Goal: Navigation & Orientation: Find specific page/section

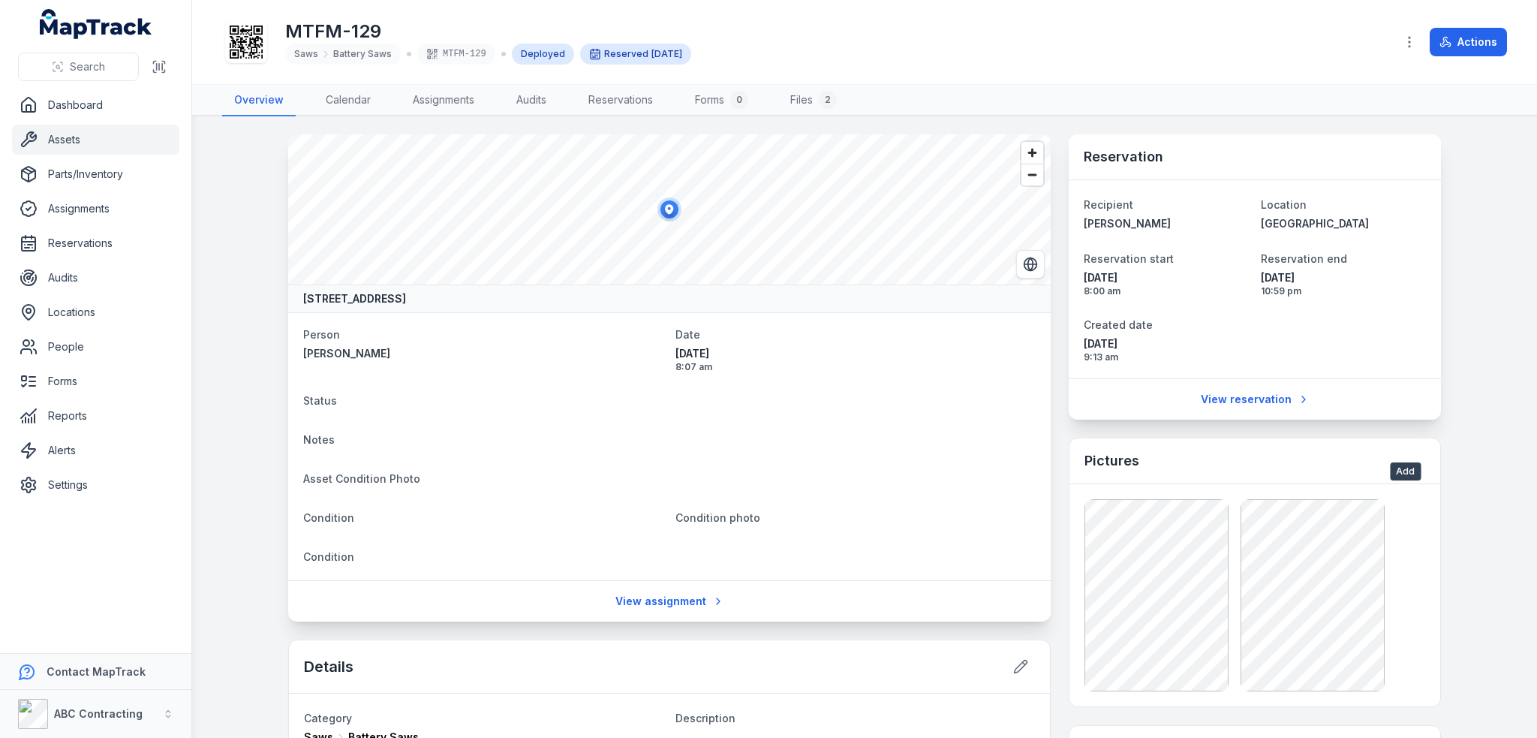
scroll to position [375, 0]
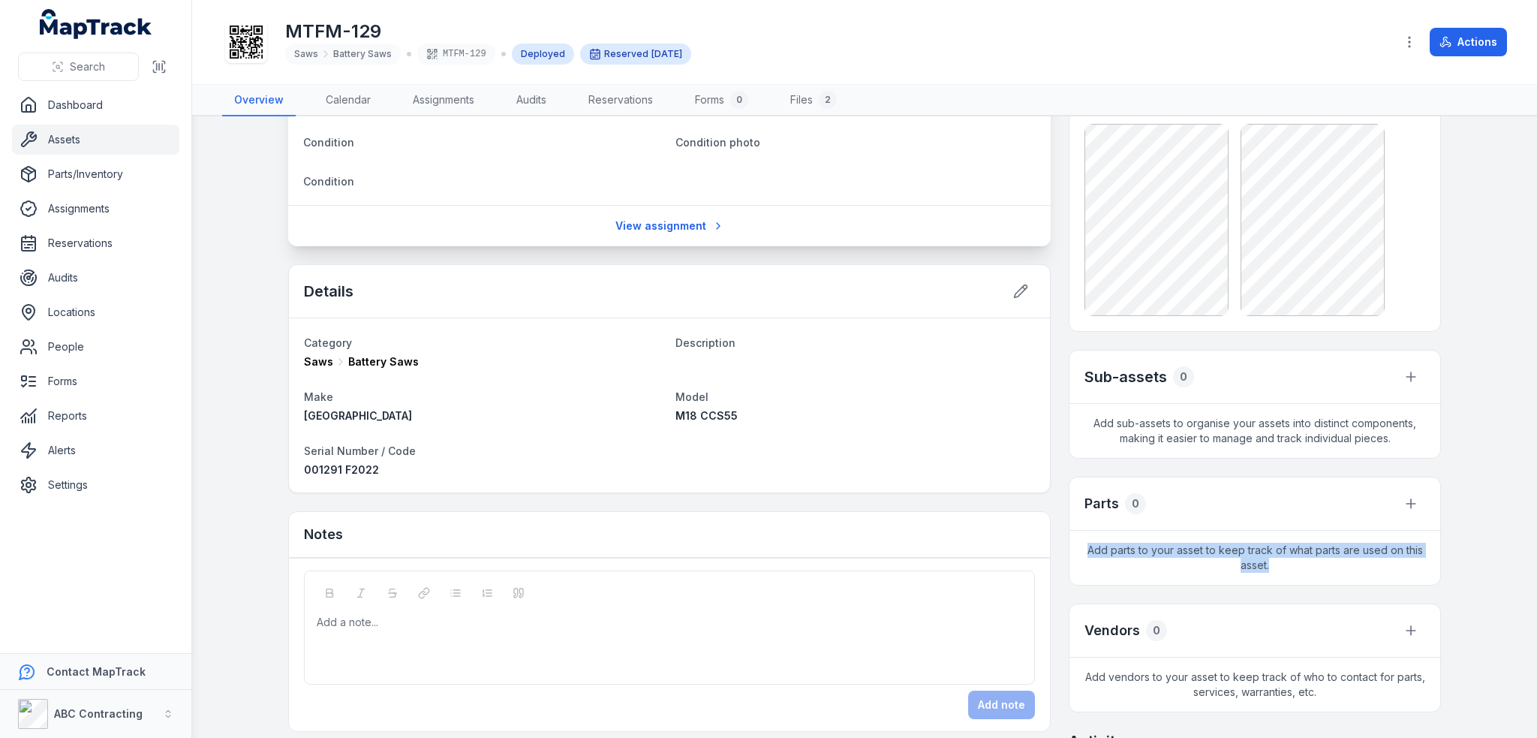
drag, startPoint x: 1279, startPoint y: 561, endPoint x: 1082, endPoint y: 540, distance: 198.6
click at [1082, 540] on span "Add parts to your asset to keep track of what parts are used on this asset." at bounding box center [1255, 558] width 371 height 54
copy span "Add parts to your asset to keep track of what parts are used on this asset."
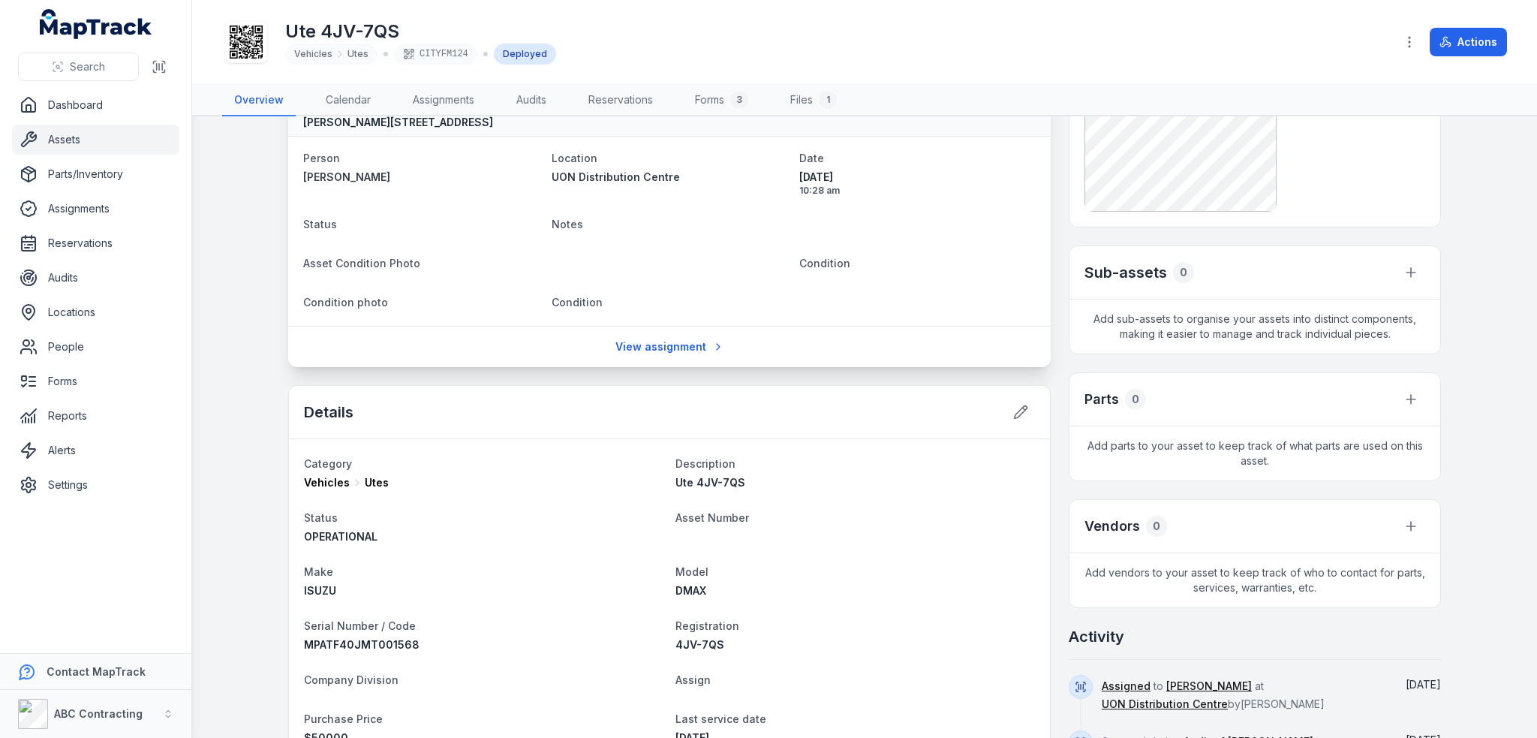
scroll to position [225, 0]
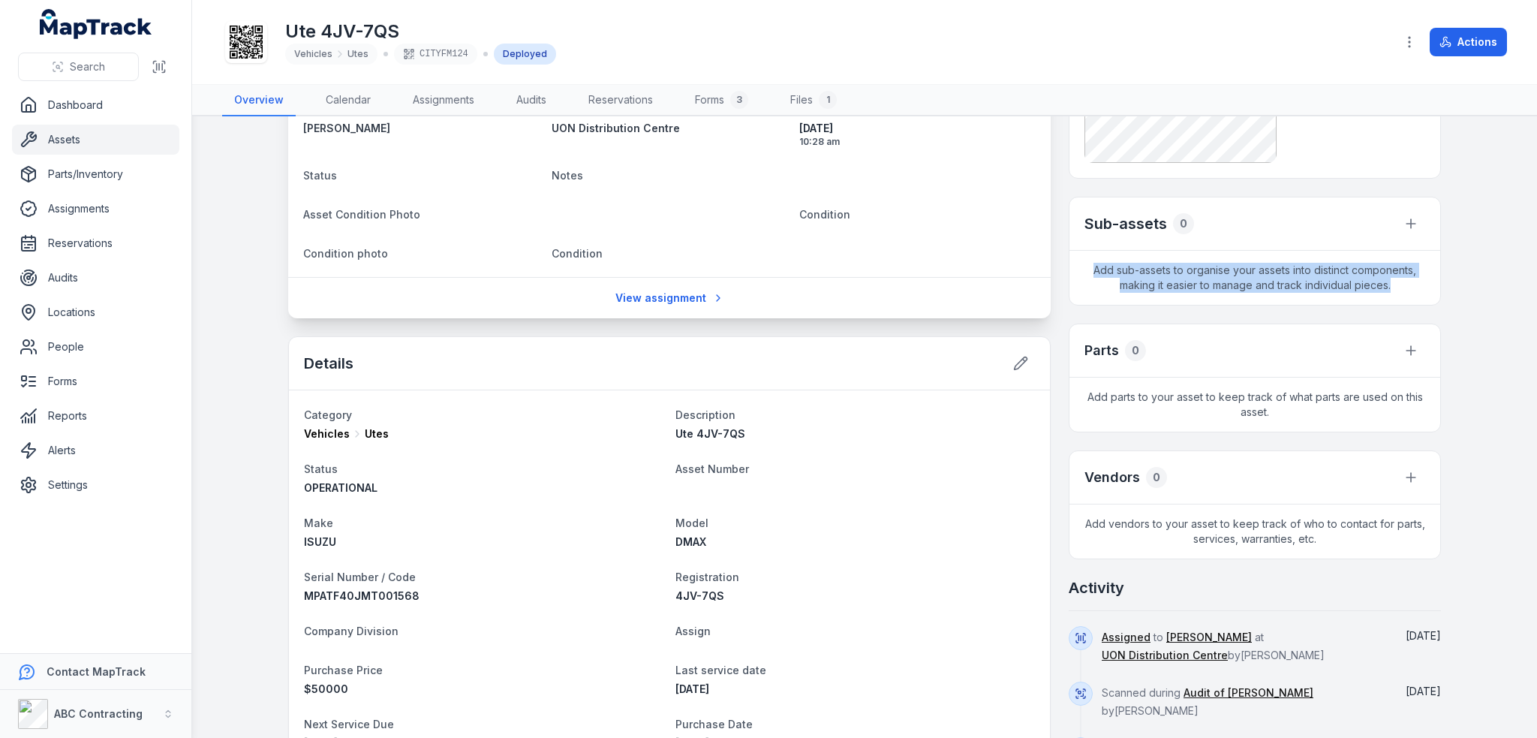
drag, startPoint x: 1090, startPoint y: 263, endPoint x: 1399, endPoint y: 282, distance: 309.8
click at [1399, 282] on span "Add sub-assets to organise your assets into distinct components, making it easi…" at bounding box center [1255, 278] width 371 height 54
copy span "Add sub-assets to organise your assets into distinct components, making it easi…"
